Goal: Transaction & Acquisition: Purchase product/service

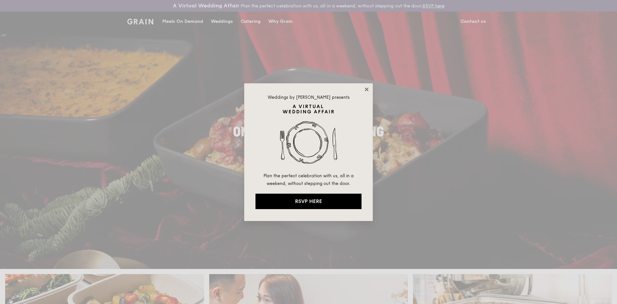
click at [369, 91] on icon at bounding box center [367, 89] width 4 height 4
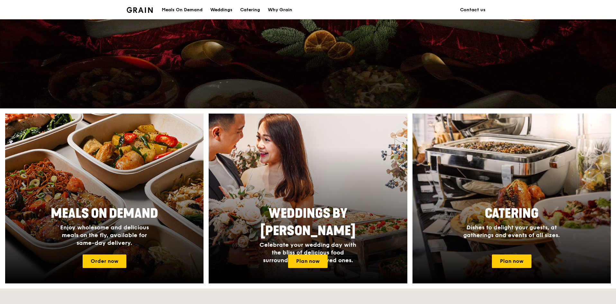
scroll to position [161, 0]
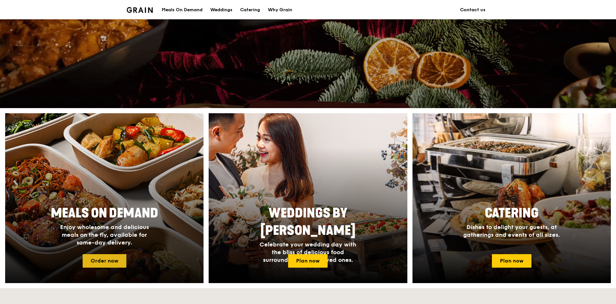
click at [112, 261] on link "Order now" at bounding box center [105, 261] width 44 height 14
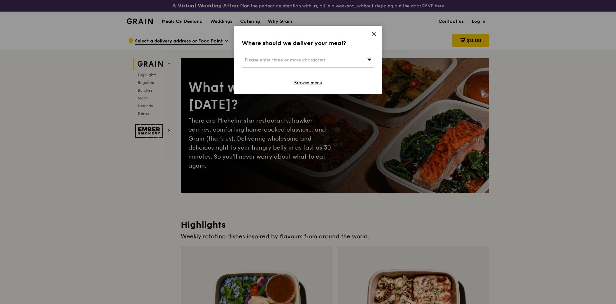
click at [341, 58] on div "Please enter three or more characters" at bounding box center [308, 60] width 132 height 15
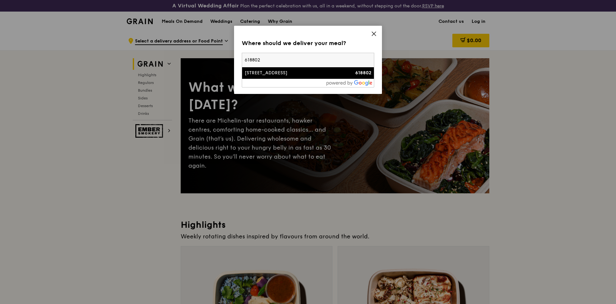
type input "618802"
click at [364, 76] on div "618802" at bounding box center [356, 73] width 32 height 6
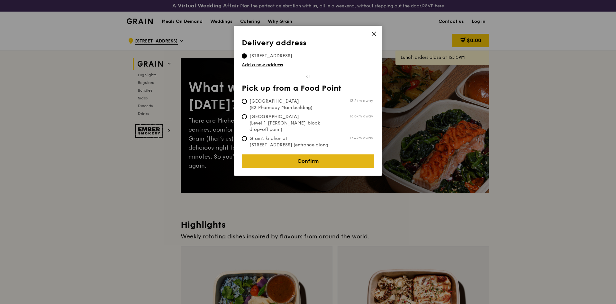
click at [317, 154] on link "Confirm" at bounding box center [308, 161] width 132 height 14
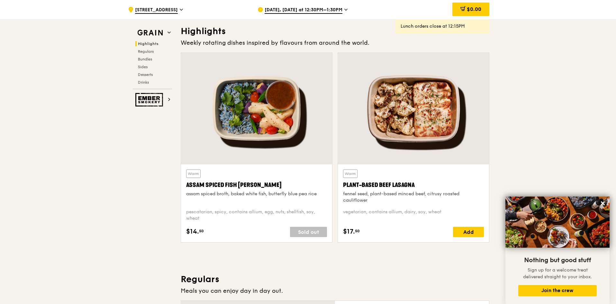
scroll to position [193, 0]
click at [339, 9] on span "[DATE], [DATE] at 12:30PM–1:30PM" at bounding box center [304, 10] width 78 height 7
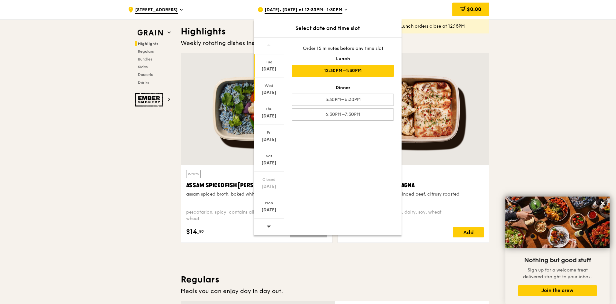
click at [269, 94] on div "[DATE]" at bounding box center [269, 92] width 29 height 6
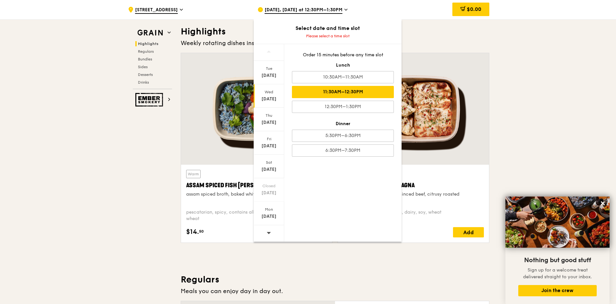
click at [342, 96] on div "11:30AM–12:30PM" at bounding box center [343, 92] width 102 height 12
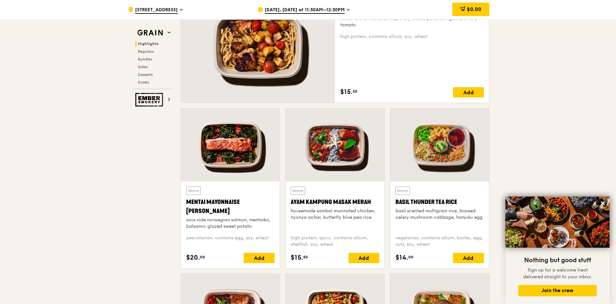
scroll to position [515, 0]
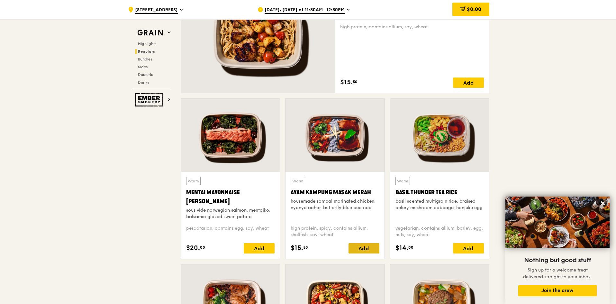
click at [369, 250] on div "Add" at bounding box center [364, 248] width 31 height 10
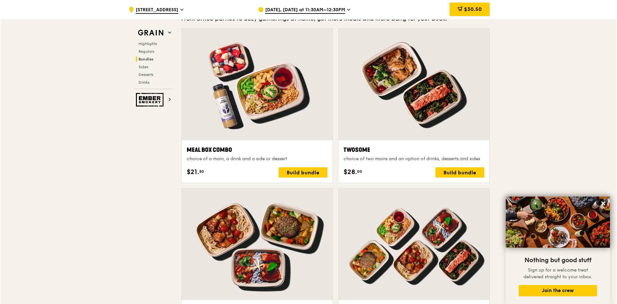
scroll to position [965, 0]
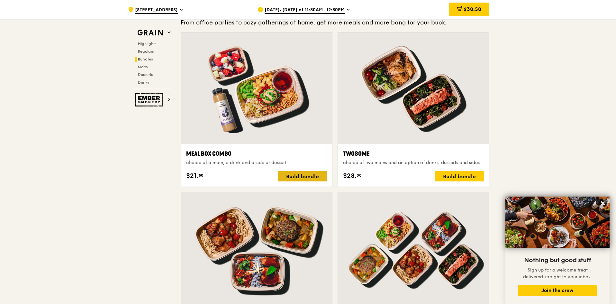
click at [312, 178] on div "Build bundle" at bounding box center [302, 176] width 49 height 10
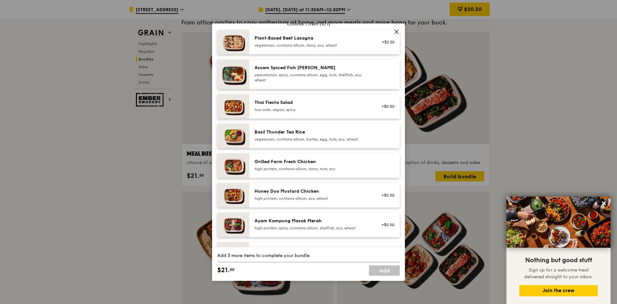
scroll to position [64, 0]
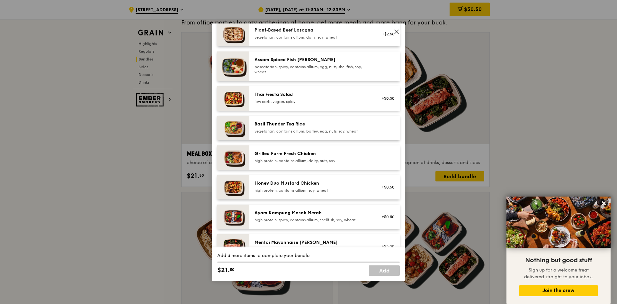
click at [312, 191] on div "high protein, contains allium, soy, wheat" at bounding box center [312, 190] width 115 height 5
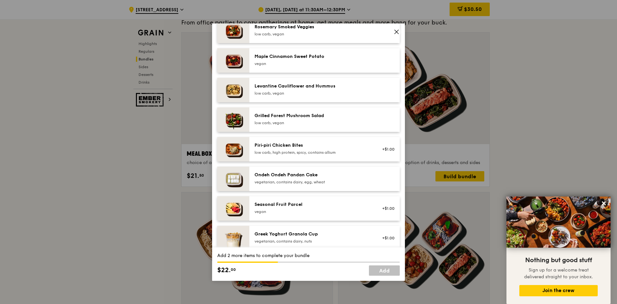
scroll to position [354, 0]
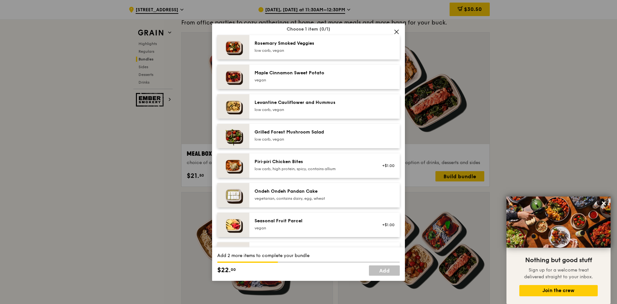
click at [325, 138] on div "low carb, vegan" at bounding box center [312, 139] width 115 height 5
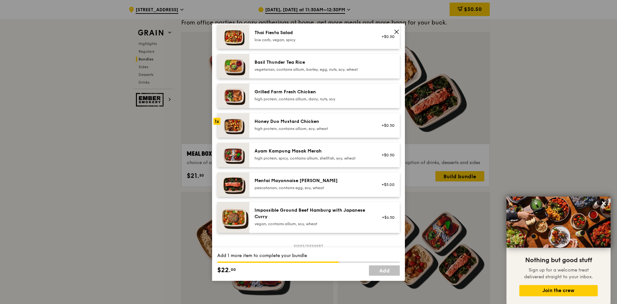
scroll to position [129, 0]
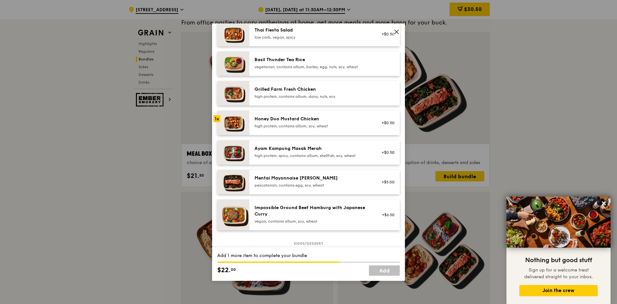
click at [322, 187] on div "pescatarian, contains egg, soy, wheat" at bounding box center [312, 185] width 115 height 5
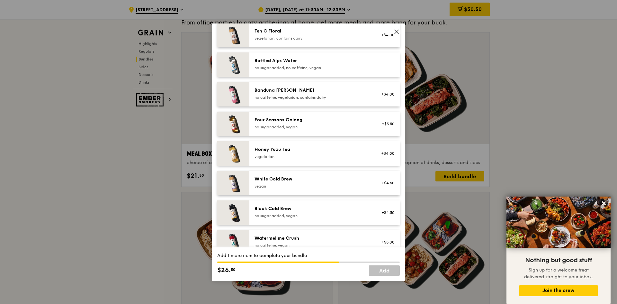
scroll to position [707, 0]
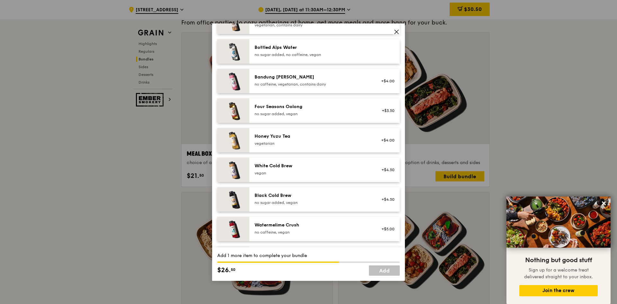
click at [327, 141] on div "vegetarian" at bounding box center [312, 143] width 115 height 5
click at [382, 270] on link "Add" at bounding box center [384, 270] width 31 height 10
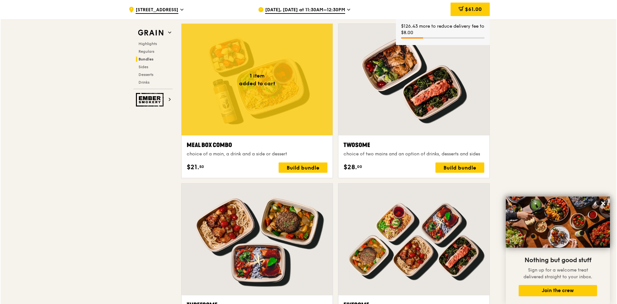
scroll to position [965, 0]
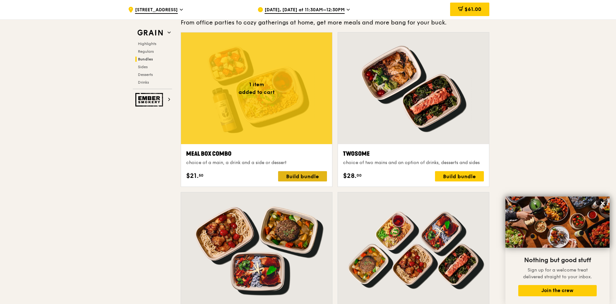
click at [308, 175] on div "Build bundle" at bounding box center [302, 176] width 49 height 10
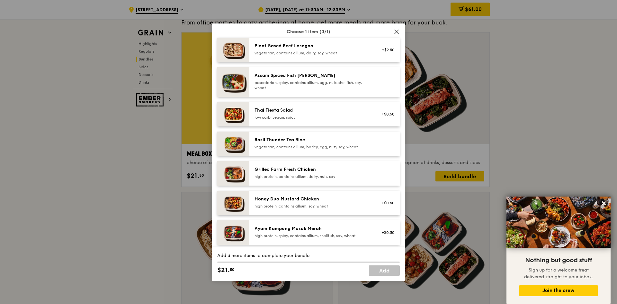
scroll to position [64, 0]
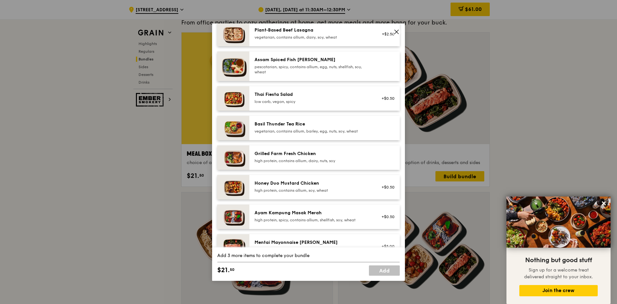
click at [307, 185] on div "Honey Duo Mustard Chicken" at bounding box center [312, 183] width 115 height 6
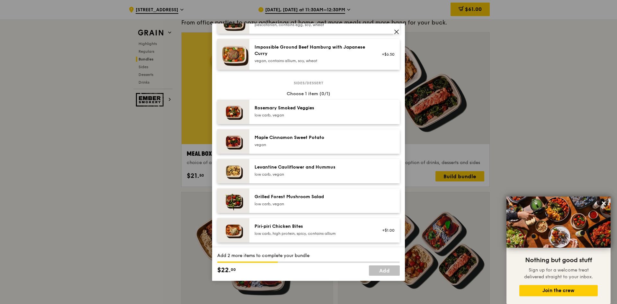
scroll to position [289, 0]
click at [309, 110] on div "Rosemary Smoked Veggies" at bounding box center [312, 108] width 115 height 6
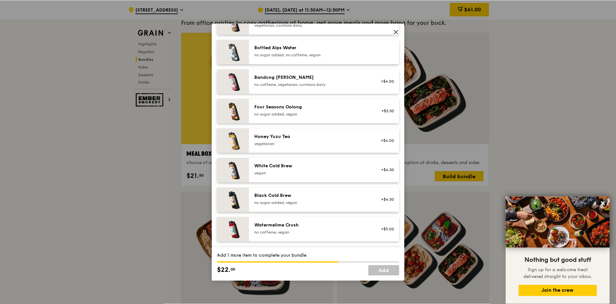
scroll to position [707, 0]
click at [314, 108] on div "Four Seasons Oolong" at bounding box center [312, 107] width 115 height 6
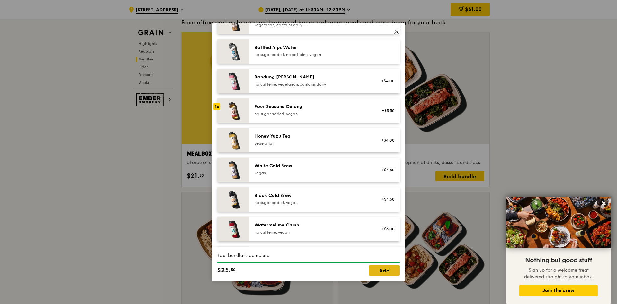
click at [389, 269] on link "Add" at bounding box center [384, 270] width 31 height 10
